Goal: Task Accomplishment & Management: Complete application form

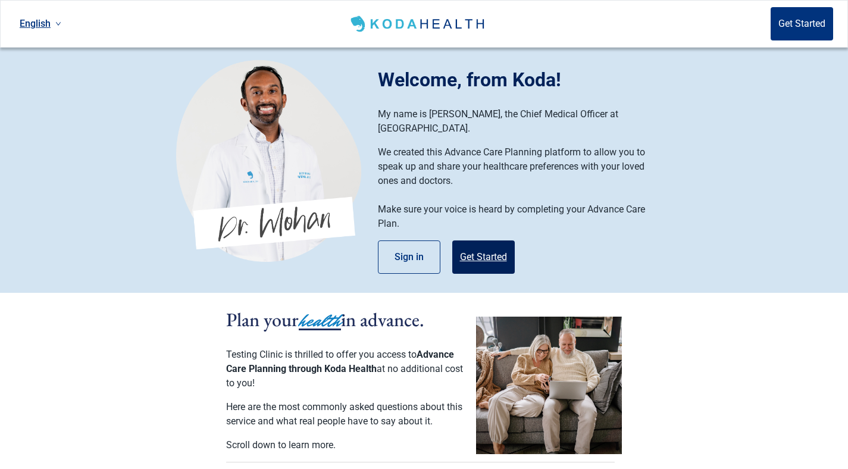
click at [474, 240] on button "Get Started" at bounding box center [483, 256] width 62 height 33
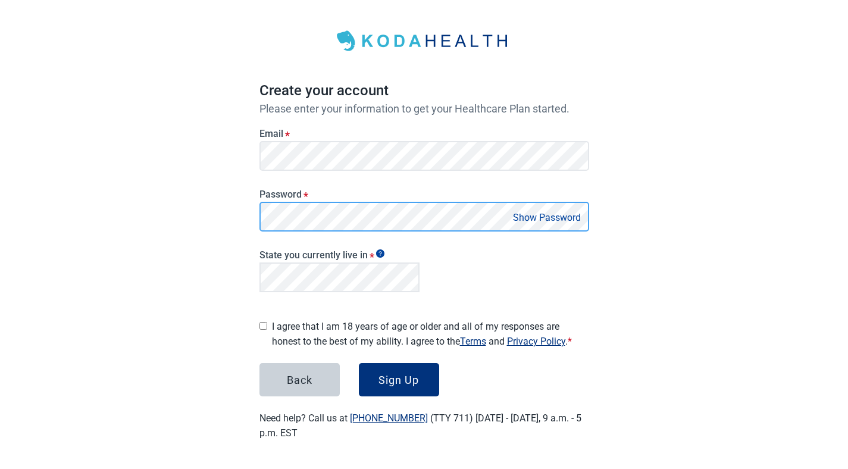
scroll to position [41, 0]
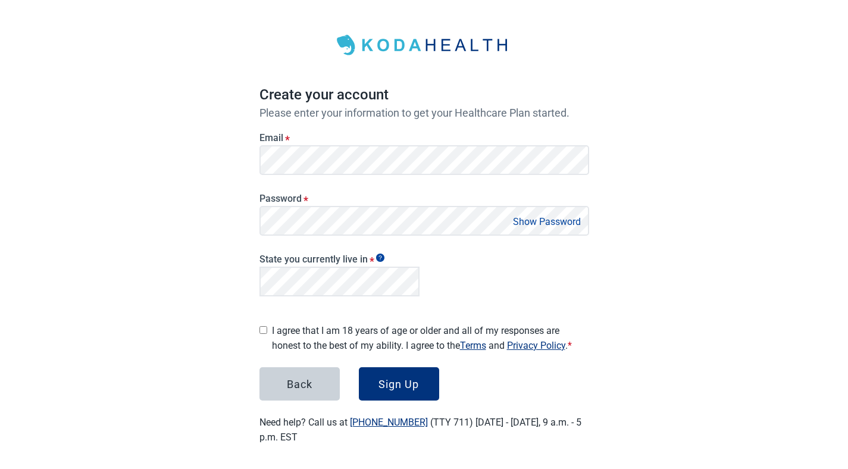
click at [533, 218] on button "Show Password" at bounding box center [546, 222] width 75 height 16
click at [264, 320] on div "Main content" at bounding box center [263, 328] width 8 height 20
click at [387, 370] on button "Sign Up" at bounding box center [399, 383] width 80 height 33
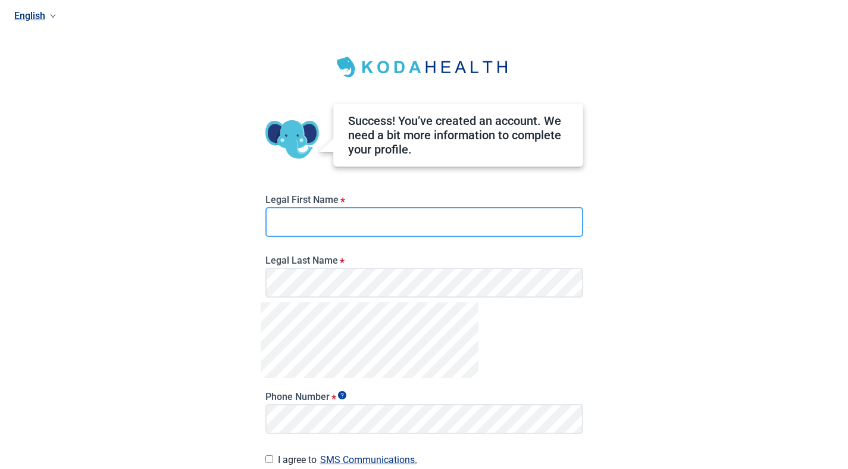
click at [289, 227] on input "Legal First Name *" at bounding box center [424, 222] width 318 height 30
type input "*"
type input "**********"
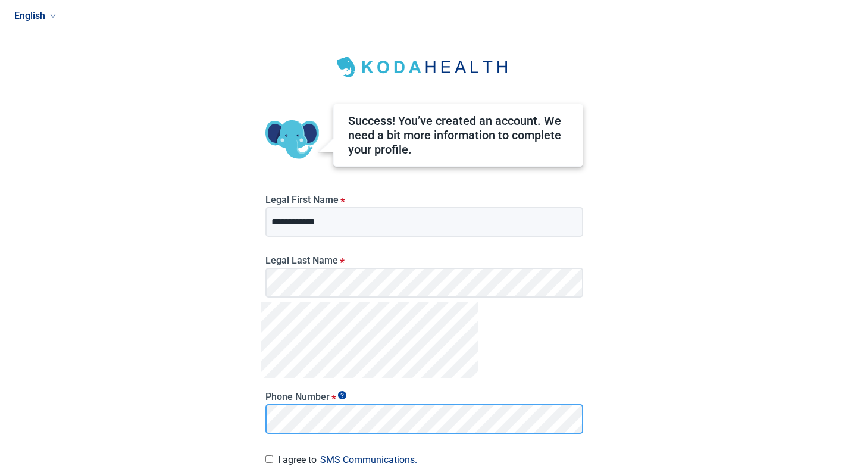
scroll to position [109, 0]
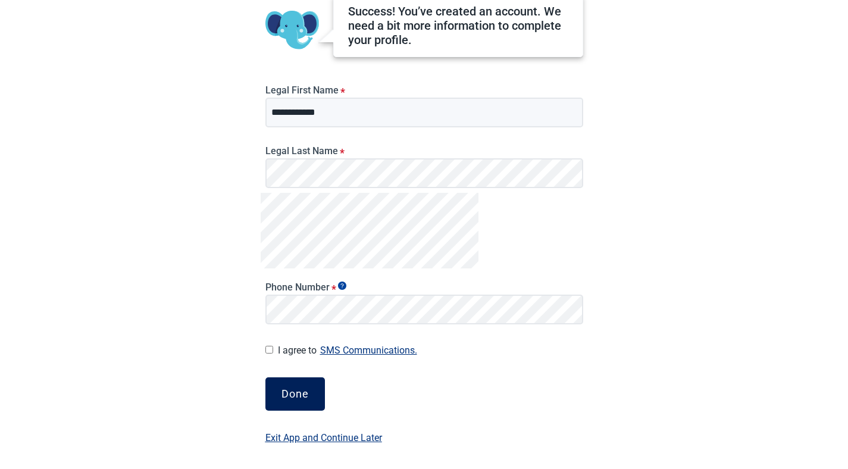
click at [291, 393] on div "Done" at bounding box center [294, 394] width 27 height 12
